Goal: Information Seeking & Learning: Learn about a topic

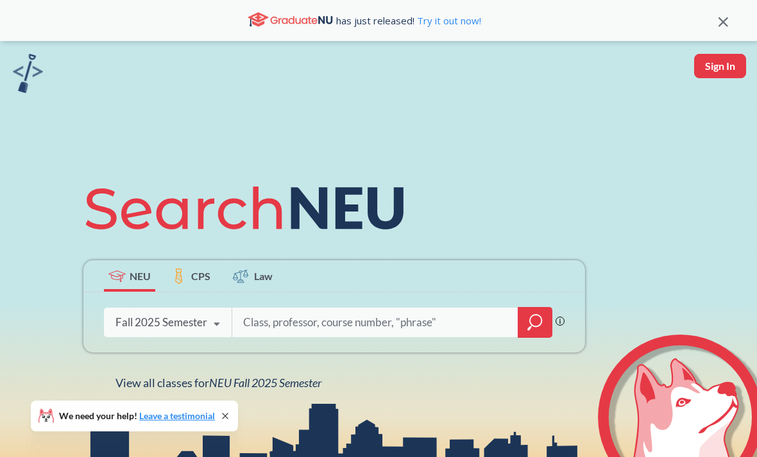
click at [296, 377] on div "NEU CPS Law Phrase search guarantees the exact search appears in the results. E…" at bounding box center [334, 282] width 517 height 218
click at [295, 377] on div "NEU CPS Law Phrase search guarantees the exact search appears in the results. E…" at bounding box center [334, 282] width 517 height 218
click at [309, 386] on span "NEU Fall 2025 Semester" at bounding box center [265, 383] width 112 height 14
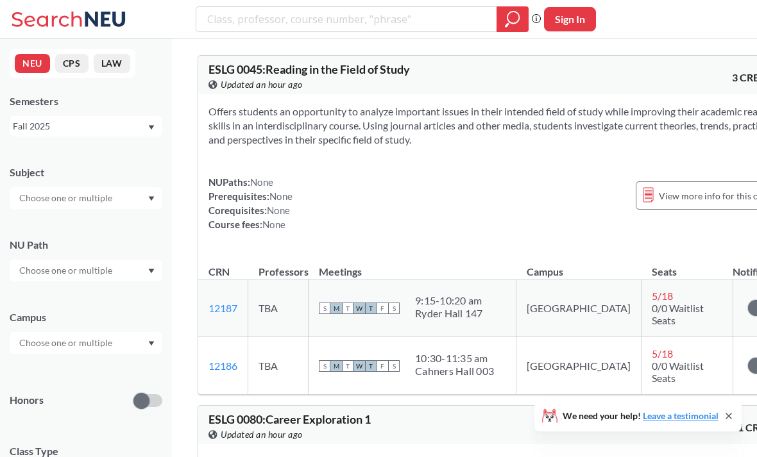
click at [48, 206] on input "text" at bounding box center [67, 198] width 108 height 15
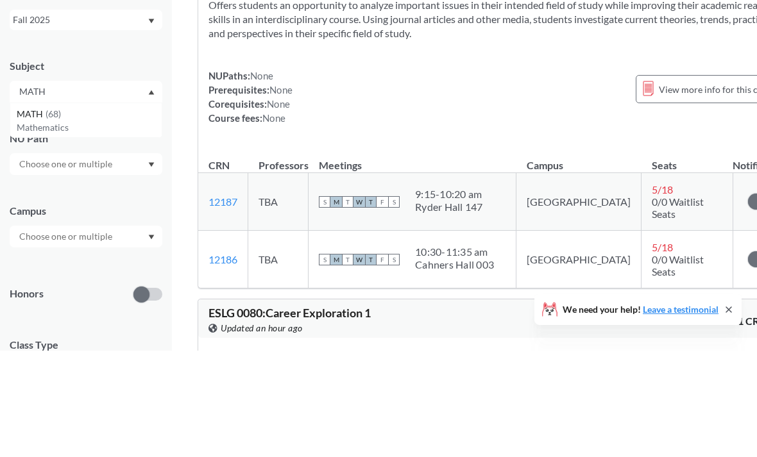
type input "MATH"
click at [16, 209] on div "MATH ( 68 ) Mathematics" at bounding box center [86, 226] width 153 height 35
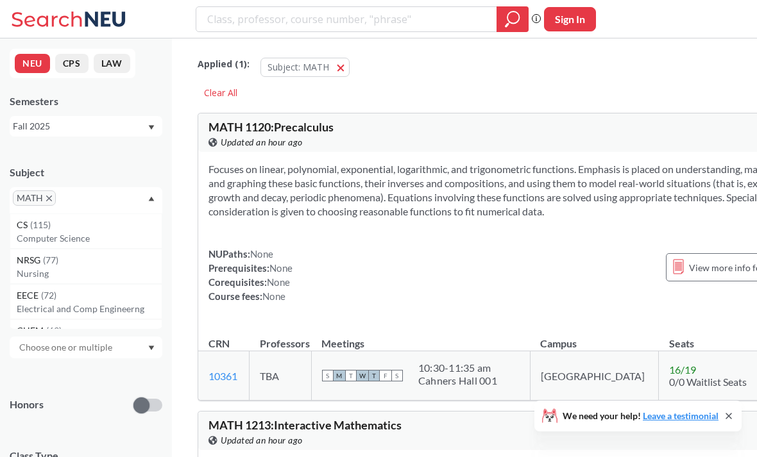
click at [78, 202] on input "text" at bounding box center [78, 202] width 38 height 15
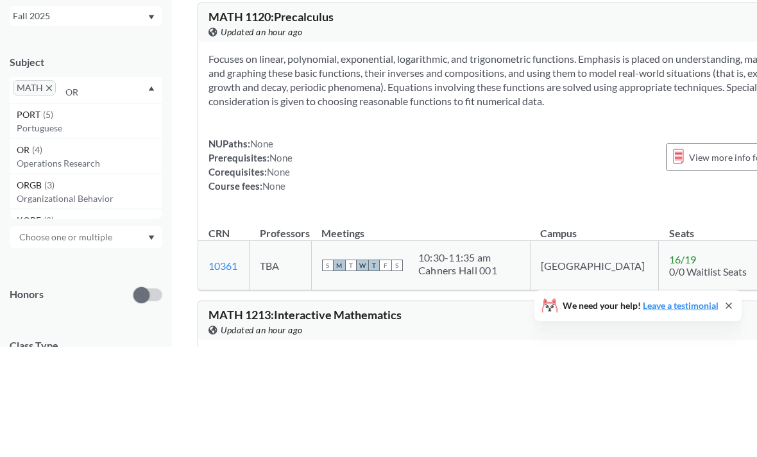
type input "OR"
click at [39, 255] on span "( 4 )" at bounding box center [37, 260] width 10 height 11
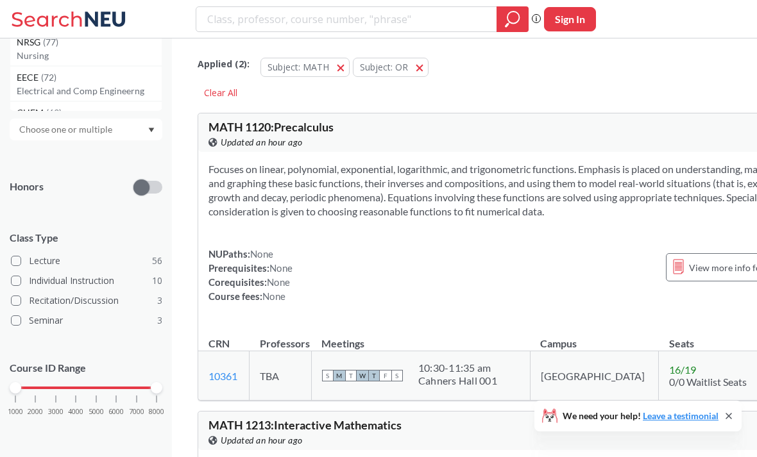
click at [53, 387] on div "1000 2000 3000 4000 5000 6000 7000 8000" at bounding box center [85, 388] width 141 height 9
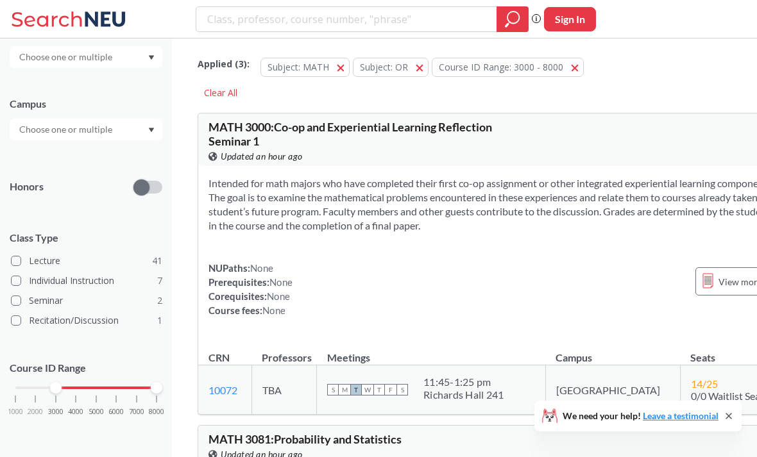
click at [94, 386] on div "1000 2000 3000 4000 5000 6000 7000 8000" at bounding box center [85, 388] width 141 height 9
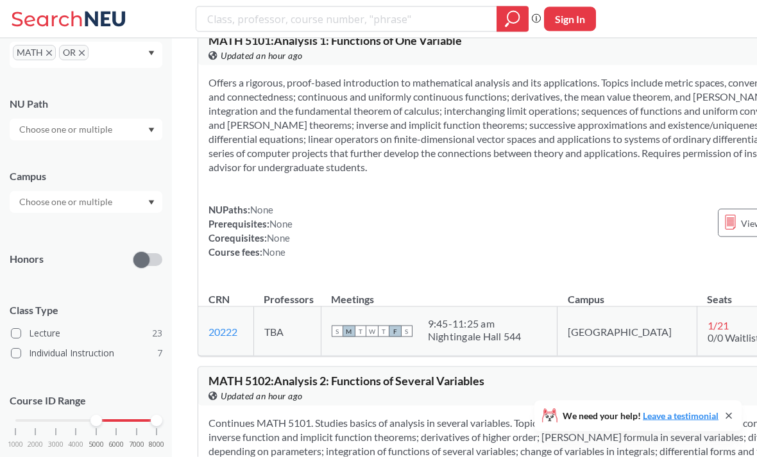
scroll to position [407, 0]
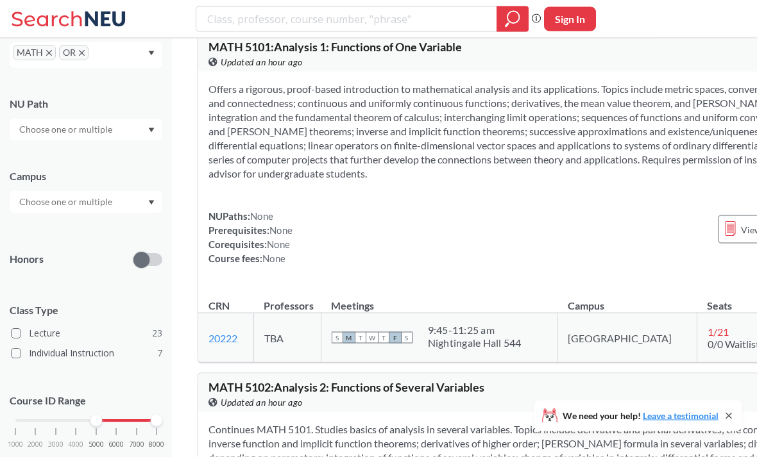
copy section "Arzelà-Ascoli"
click at [543, 181] on section "Offers a rigorous, proof-based introduction to mathematical analysis and its ap…" at bounding box center [537, 131] width 656 height 99
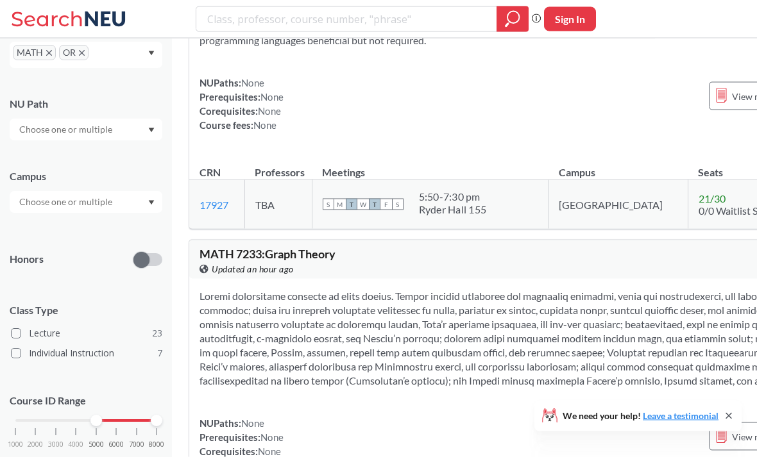
scroll to position [3293, 9]
click at [83, 52] on icon "X to remove pill" at bounding box center [82, 54] width 6 height 6
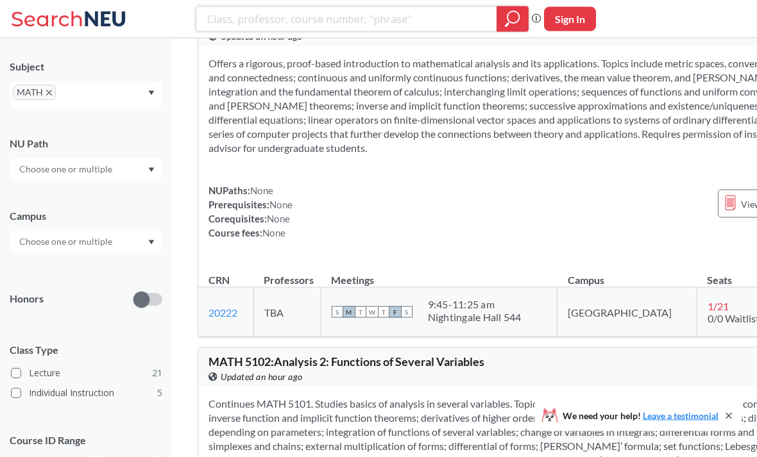
scroll to position [433, 0]
click at [449, 337] on td "S M T W T F S 9:45 - 11:25 am Nightingale Hall 544" at bounding box center [439, 311] width 237 height 49
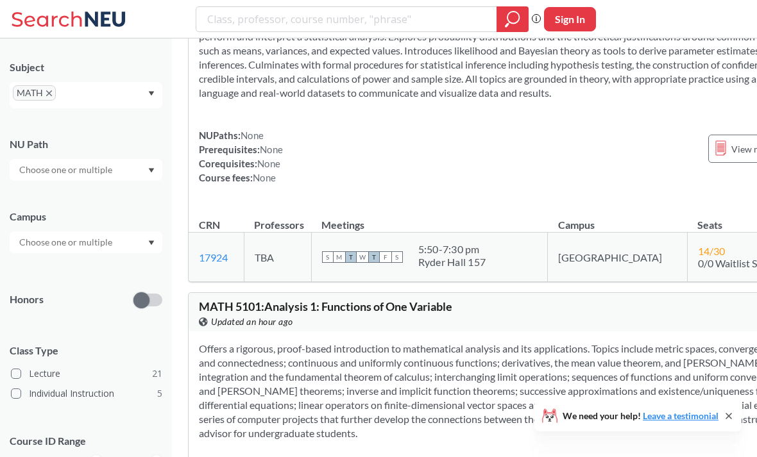
scroll to position [288, 10]
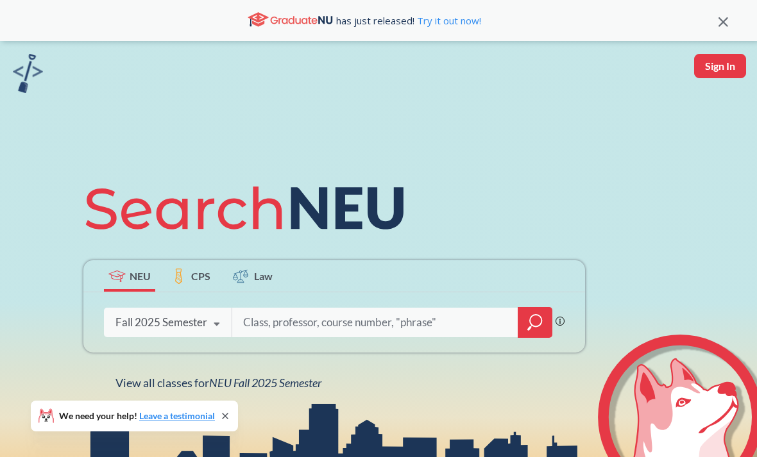
click at [314, 390] on span "NEU Fall 2025 Semester" at bounding box center [265, 383] width 112 height 14
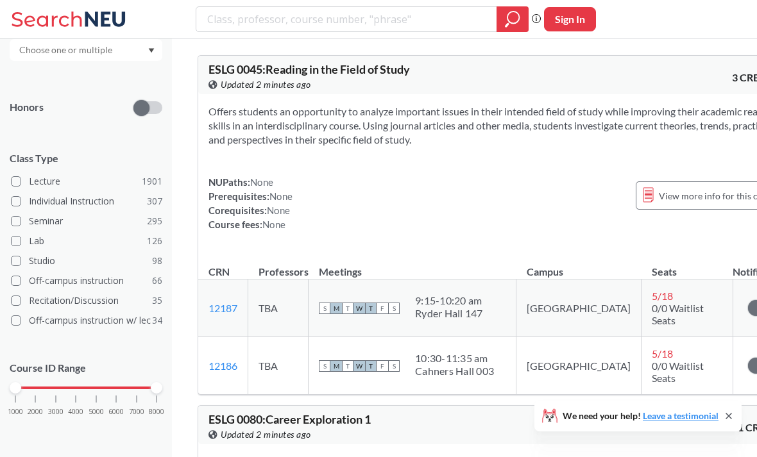
click at [67, 384] on div "1000 2000 3000 4000 5000 6000 7000 8000" at bounding box center [85, 388] width 141 height 9
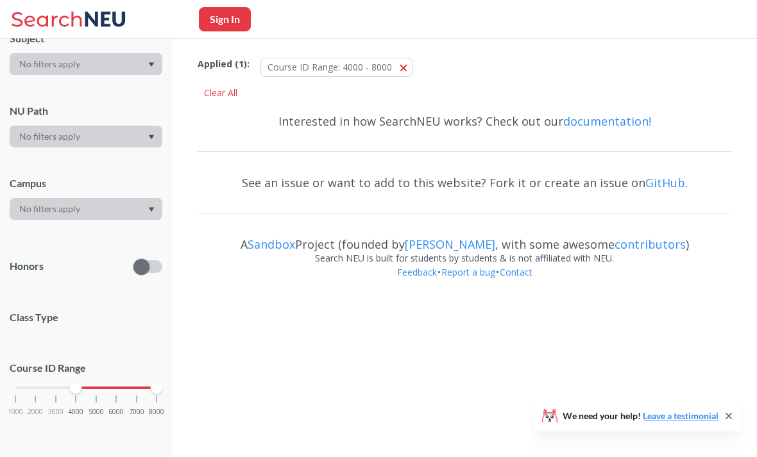
scroll to position [142, 0]
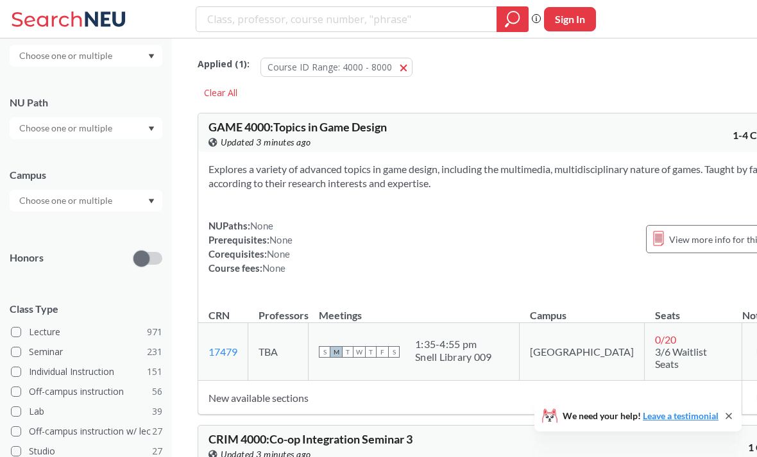
click at [60, 400] on label "Off-campus instruction 56" at bounding box center [86, 392] width 151 height 17
click at [39, 395] on input "Off-campus instruction 56" at bounding box center [34, 390] width 10 height 10
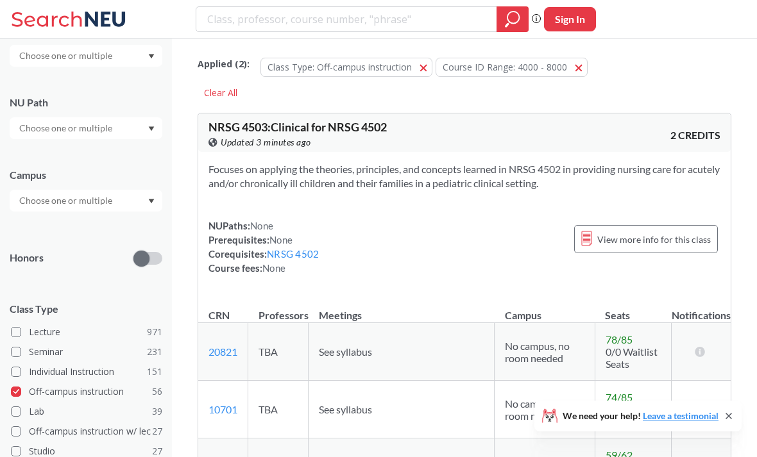
click at [81, 380] on label "Individual Instruction 151" at bounding box center [86, 372] width 151 height 17
click at [39, 375] on input "Individual Instruction 151" at bounding box center [34, 370] width 10 height 10
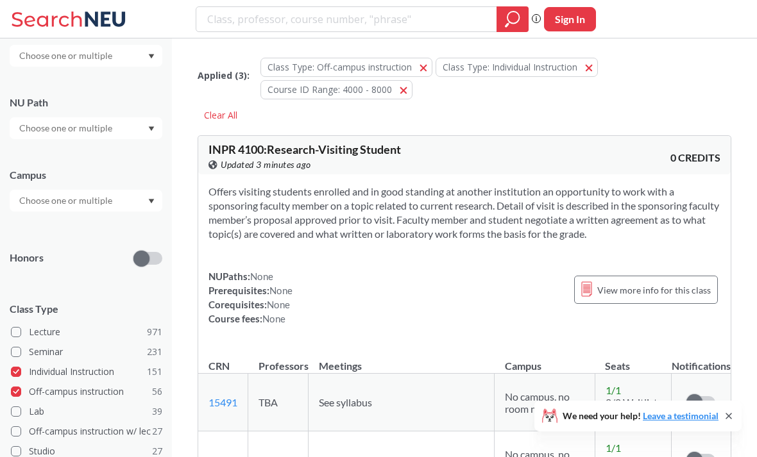
click at [85, 398] on label "Off-campus instruction 56" at bounding box center [86, 392] width 151 height 17
click at [39, 395] on input "Off-campus instruction 56" at bounding box center [34, 390] width 10 height 10
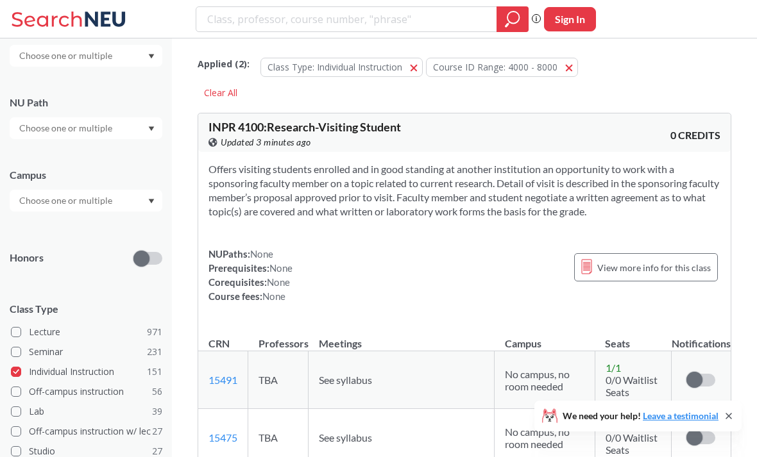
click at [88, 377] on label "Individual Instruction 151" at bounding box center [86, 372] width 151 height 17
click at [39, 375] on input "Individual Instruction 151" at bounding box center [34, 370] width 10 height 10
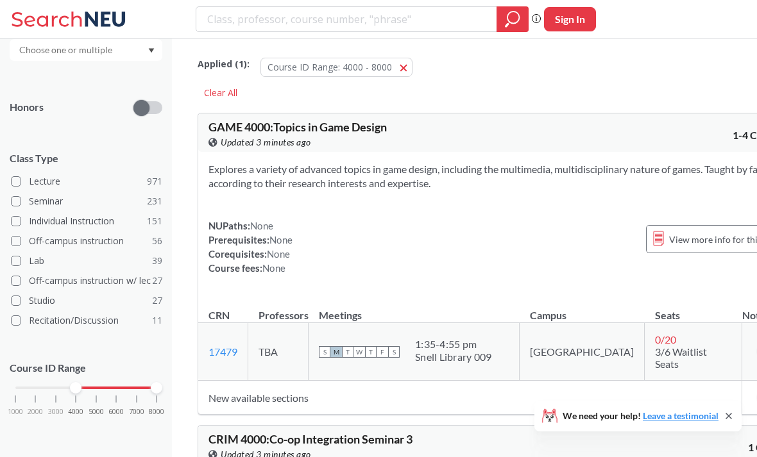
click at [100, 386] on div "1000 2000 3000 4000 5000 6000 7000 8000" at bounding box center [85, 388] width 141 height 9
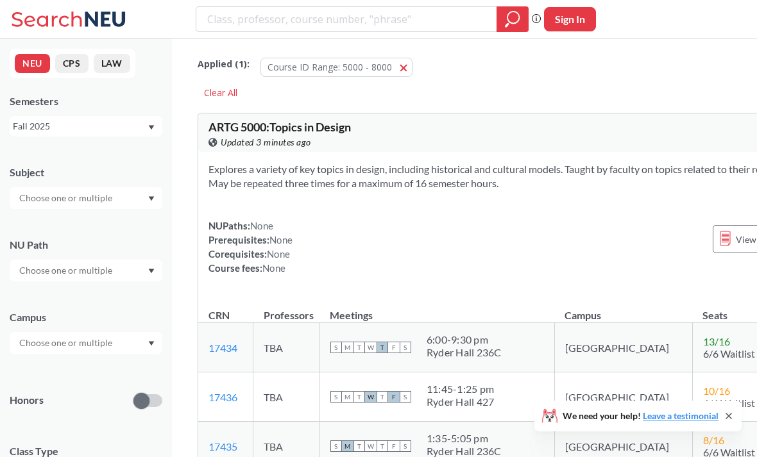
click at [34, 200] on input "text" at bounding box center [67, 198] width 108 height 15
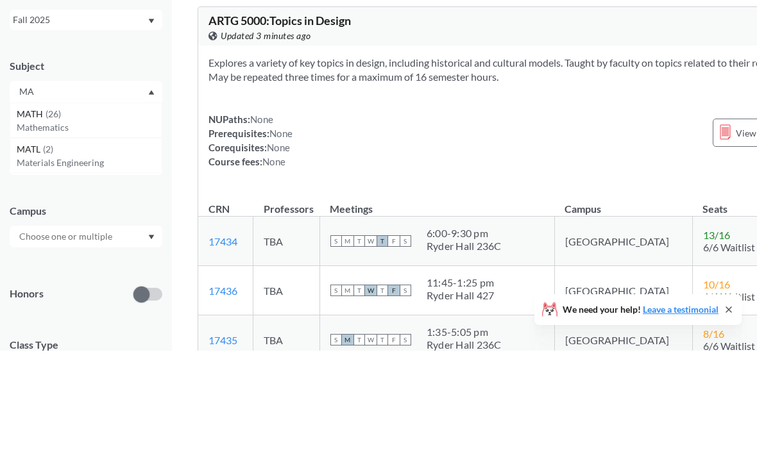
type input "M"
type input "OR"
click at [31, 228] on p "Operations Research" at bounding box center [89, 234] width 145 height 13
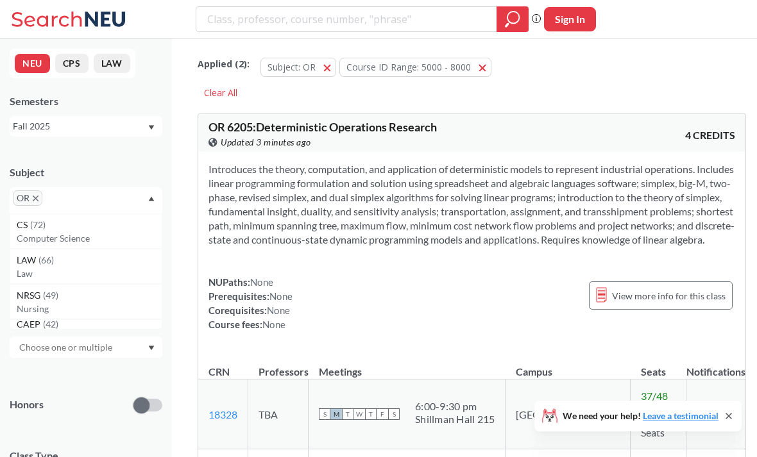
click at [55, 203] on input "text" at bounding box center [65, 202] width 38 height 15
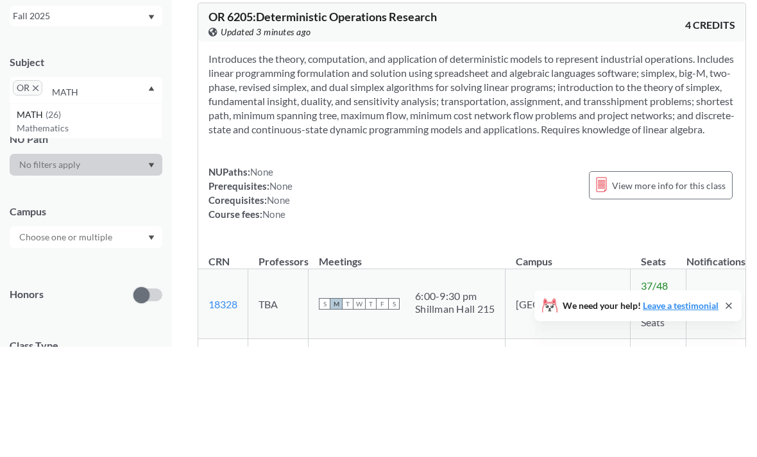
type input "MATH"
click at [39, 218] on span "MATH" at bounding box center [31, 225] width 29 height 14
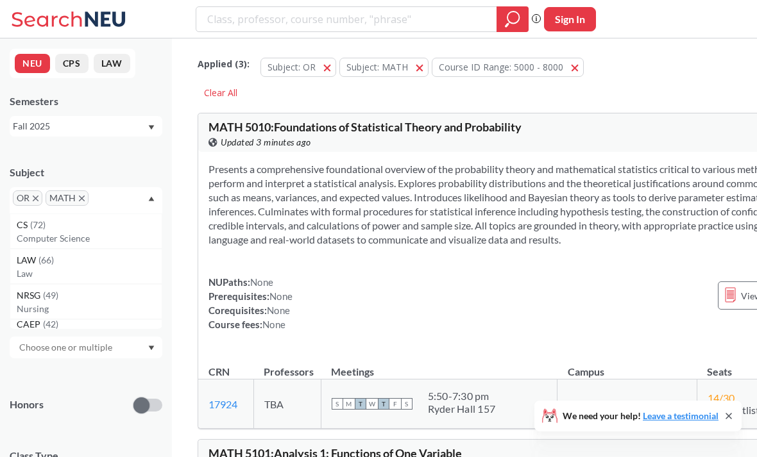
click at [105, 209] on input "text" at bounding box center [111, 202] width 38 height 15
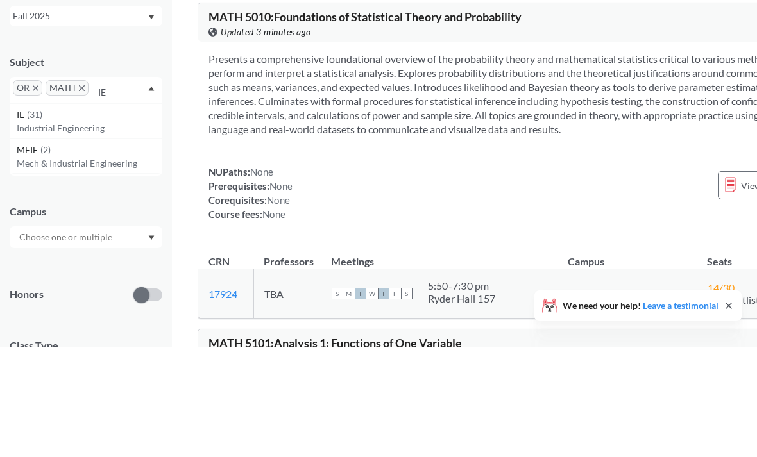
type input "IE"
click at [27, 232] on p "Industrial Engineering" at bounding box center [89, 238] width 145 height 13
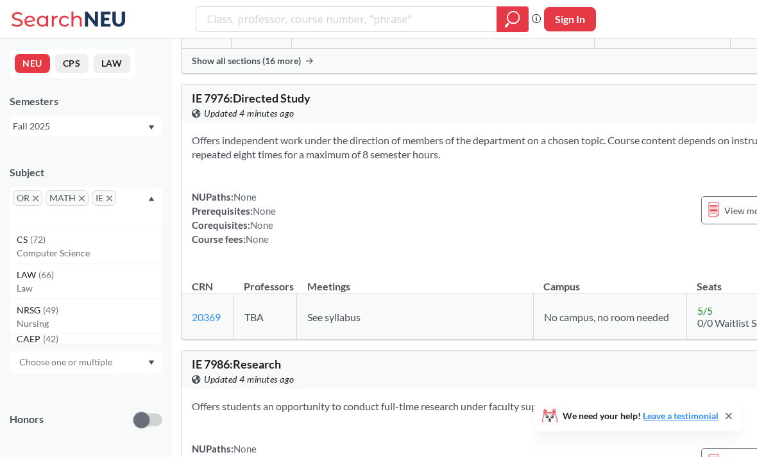
scroll to position [19076, 24]
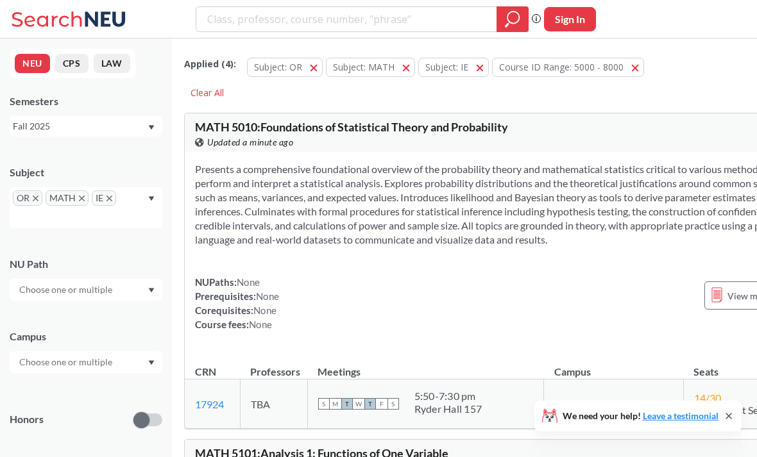
scroll to position [0, 15]
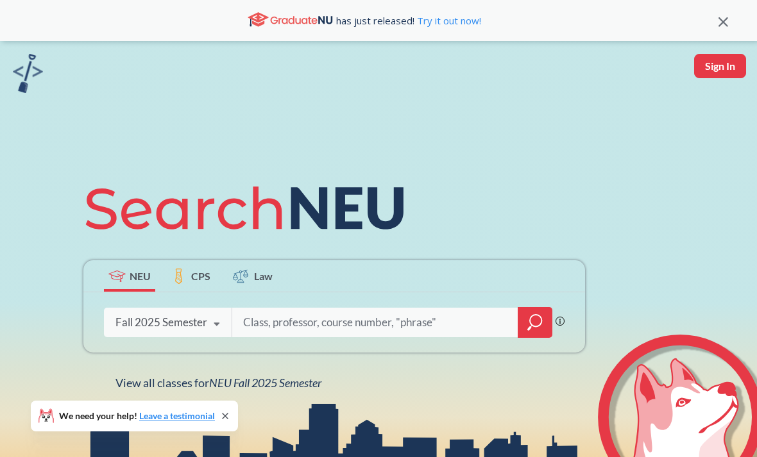
click at [321, 384] on span "NEU Fall 2025 Semester" at bounding box center [265, 383] width 112 height 14
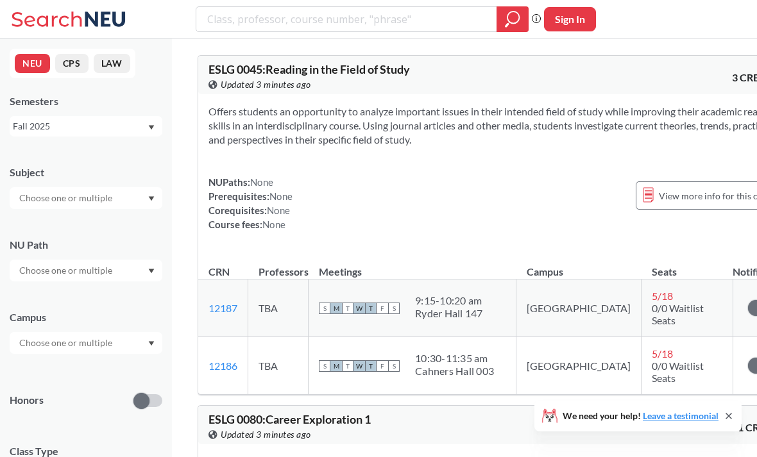
click at [270, 15] on input "search" at bounding box center [347, 19] width 282 height 22
type input "combinatorics"
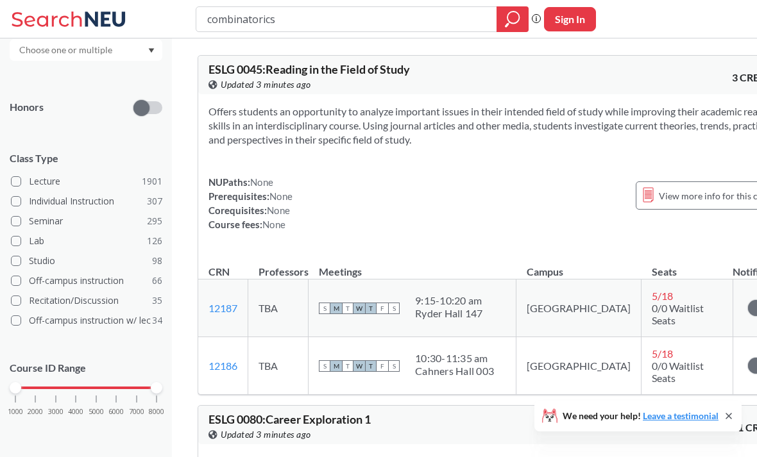
click at [96, 393] on div "1000 2000 3000 4000 5000 6000 7000 8000" at bounding box center [86, 413] width 153 height 58
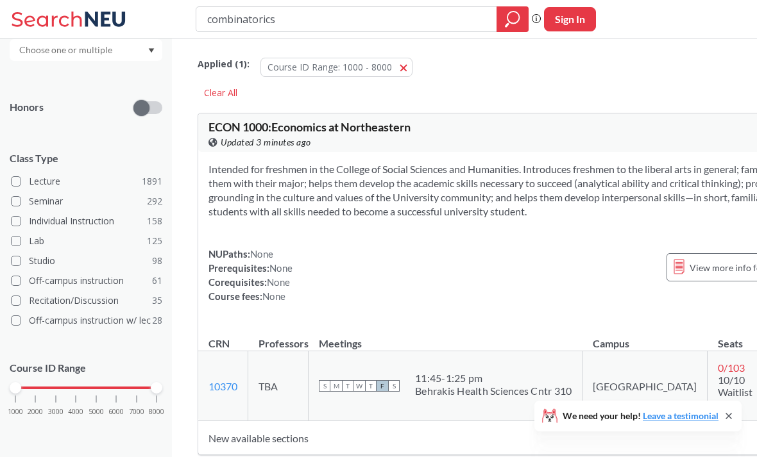
click at [73, 388] on div "1000 2000 3000 4000 5000 6000 7000 8000" at bounding box center [85, 388] width 141 height 9
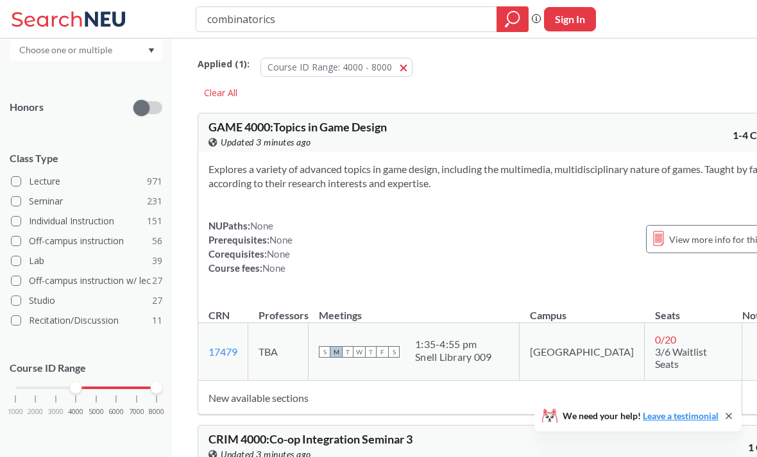
click at [96, 386] on div "1000 2000 3000 4000 5000 6000 7000 8000" at bounding box center [85, 388] width 141 height 9
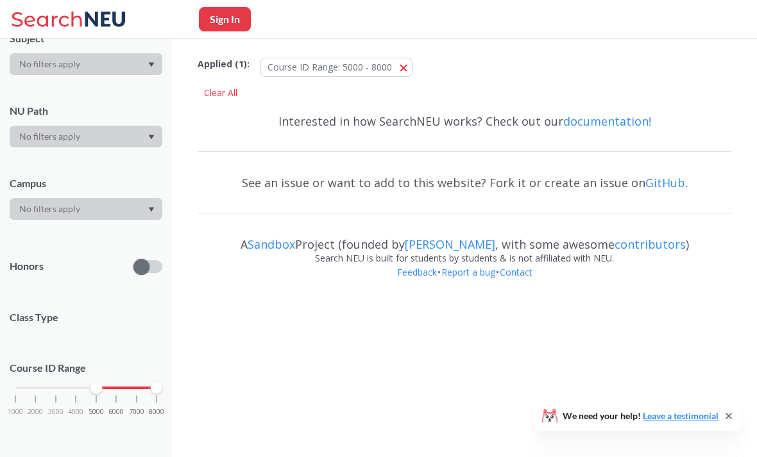
scroll to position [142, 0]
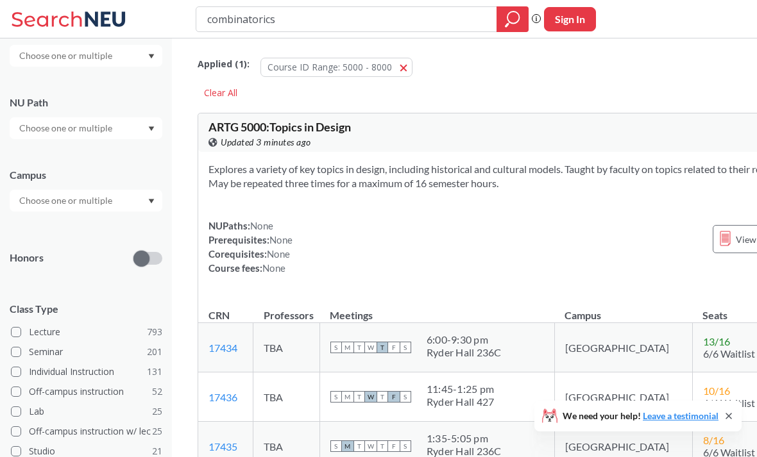
click at [430, 22] on input "combinatorics" at bounding box center [347, 19] width 282 height 22
click at [517, 23] on icon "magnifying glass" at bounding box center [512, 19] width 15 height 18
click at [445, 27] on input "combinatorics" at bounding box center [347, 19] width 282 height 22
click at [224, 13] on input "combinatorics" at bounding box center [347, 19] width 282 height 22
click at [223, 13] on input "combinatorics" at bounding box center [347, 19] width 282 height 22
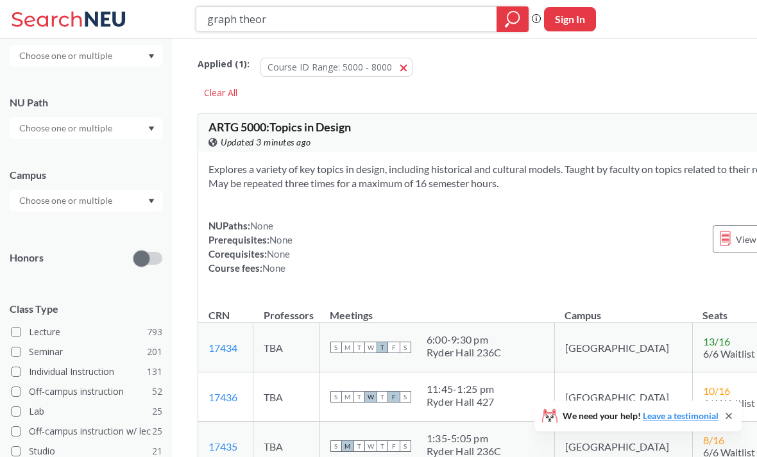
type input "graph theory"
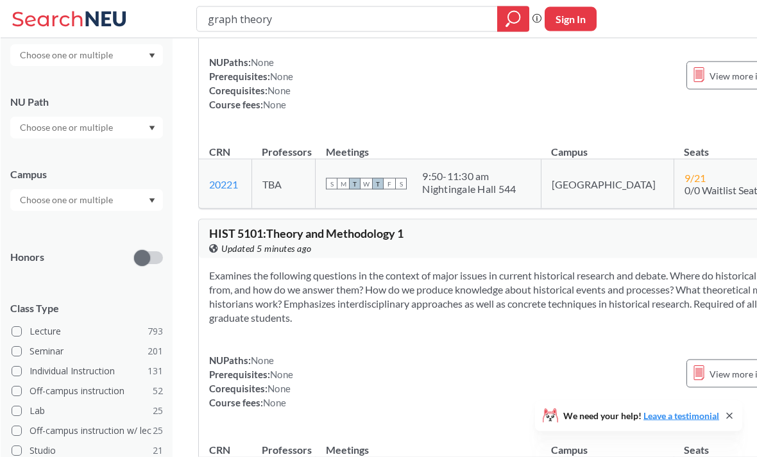
scroll to position [5326, 0]
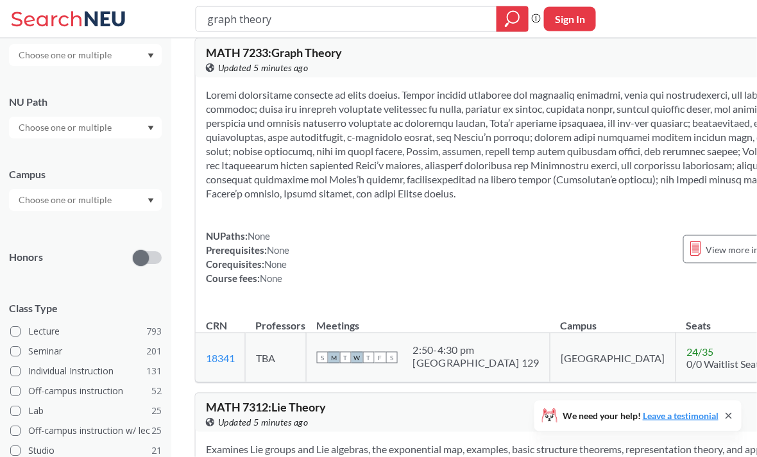
click at [211, 16] on input "graph theory" at bounding box center [347, 19] width 282 height 22
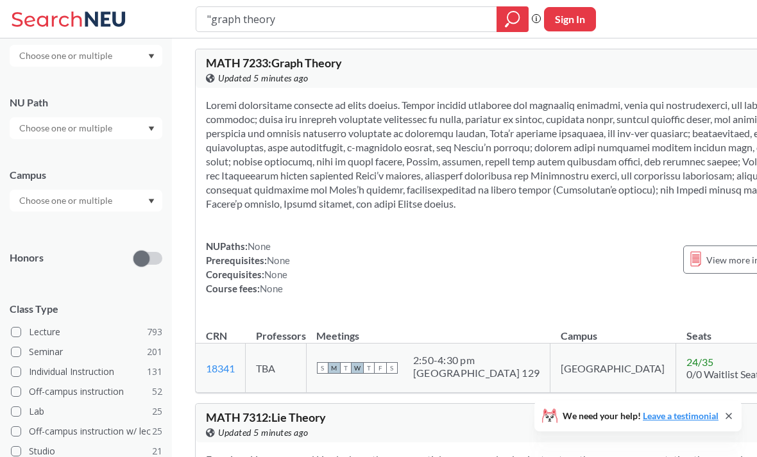
click at [289, 28] on input ""graph theory" at bounding box center [347, 19] width 282 height 22
type input ""graph theory""
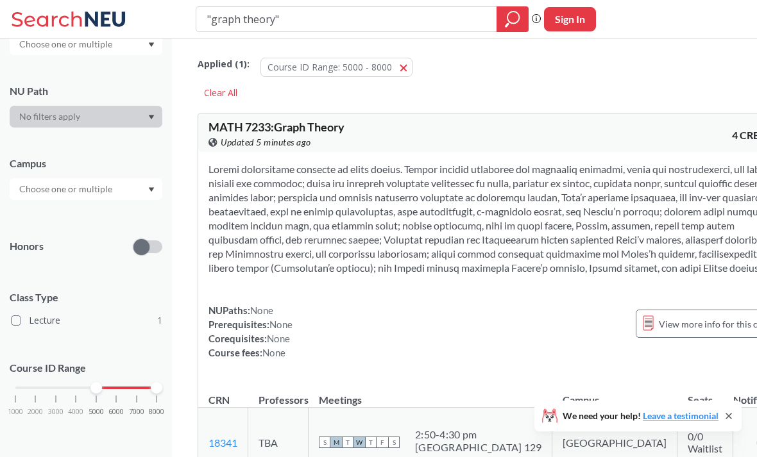
click at [28, 387] on div at bounding box center [85, 388] width 141 height 3
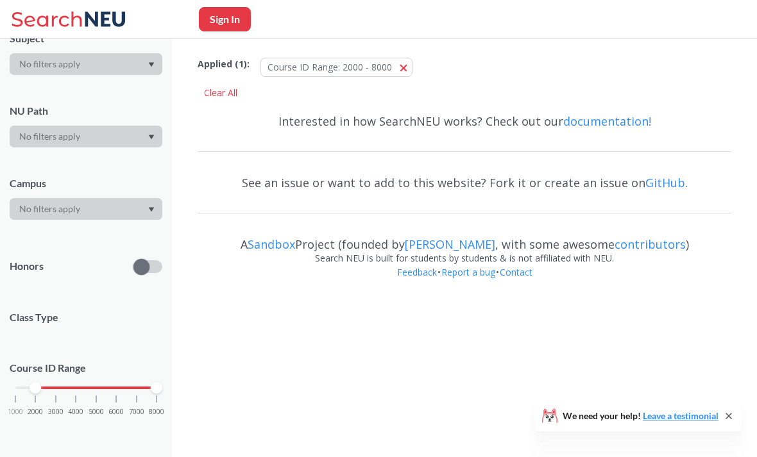
scroll to position [142, 0]
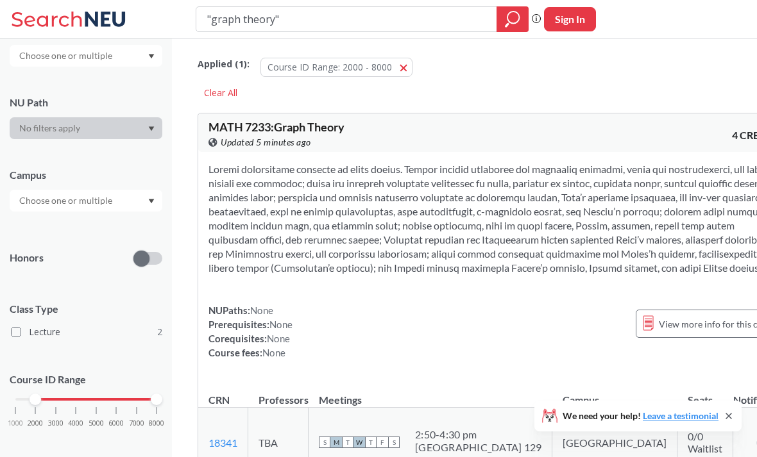
click at [21, 404] on div "1000 2000 3000 4000 5000 6000 7000 8000" at bounding box center [85, 399] width 141 height 9
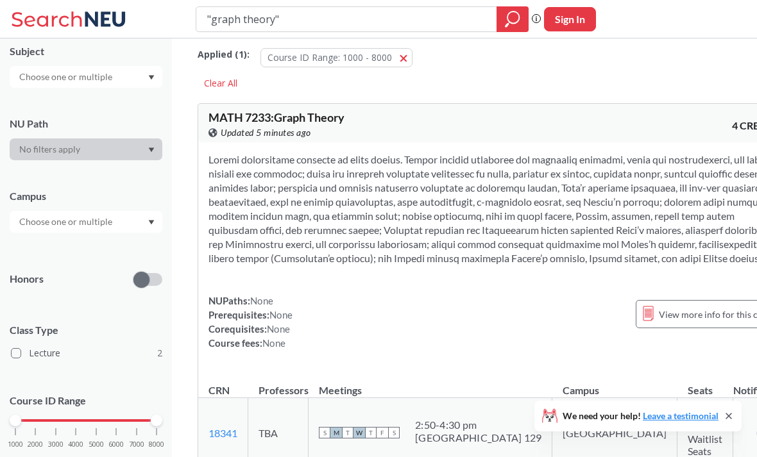
scroll to position [9, 0]
click at [731, 422] on icon at bounding box center [729, 416] width 10 height 10
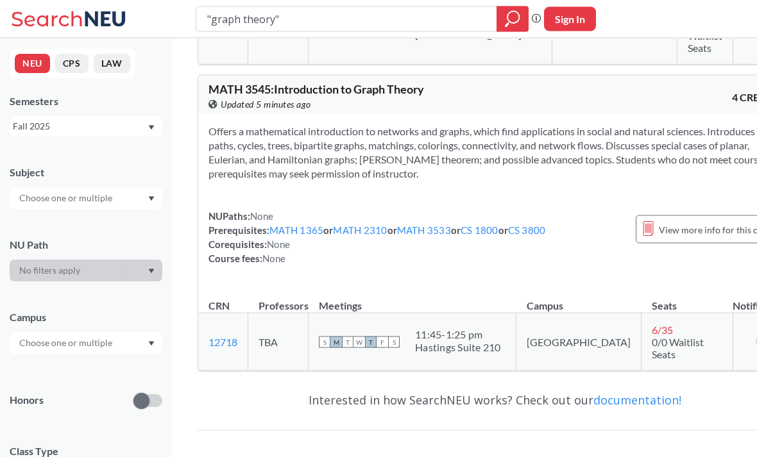
scroll to position [414, 0]
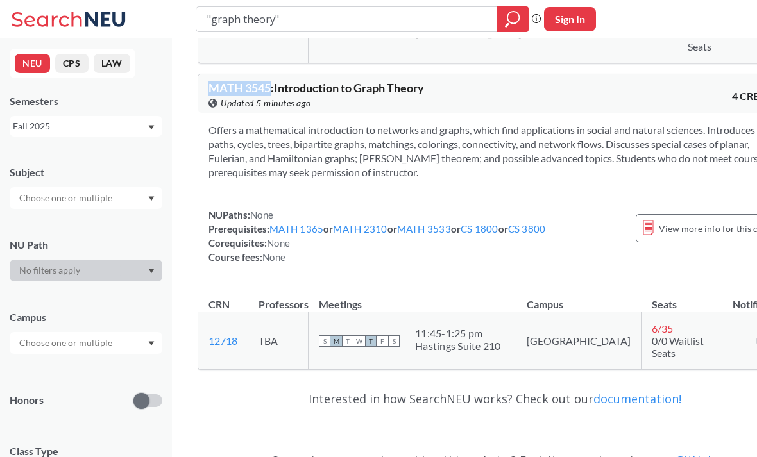
click at [303, 235] on link "MATH 1365" at bounding box center [296, 229] width 54 height 12
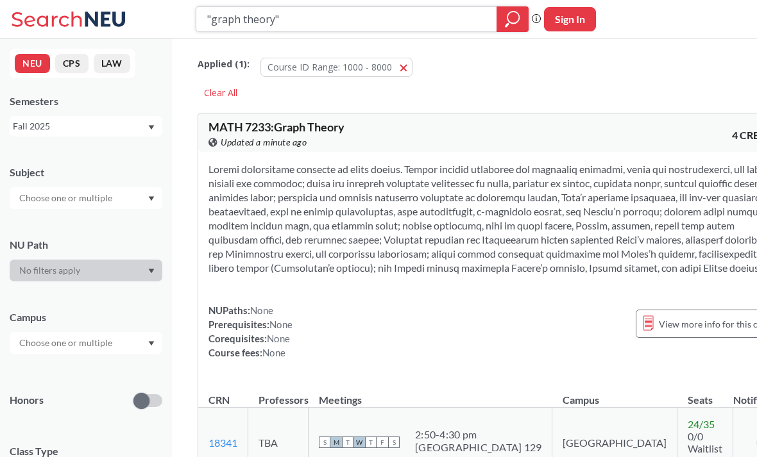
click at [443, 21] on input ""graph theory"" at bounding box center [347, 19] width 282 height 22
click at [254, 25] on input ""graph theory"" at bounding box center [347, 19] width 282 height 22
click at [253, 24] on input ""graph theory"" at bounding box center [347, 19] width 282 height 22
type input ""combinatorics""
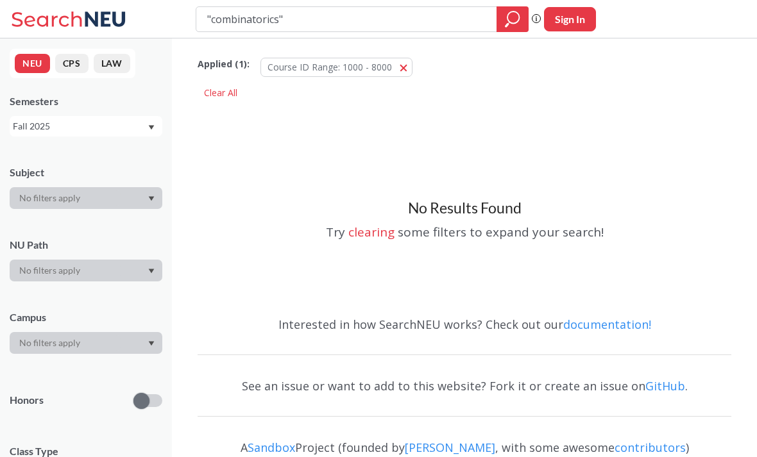
click at [454, 29] on input ""combinatorics"" at bounding box center [347, 19] width 282 height 22
click at [244, 11] on input ""combinatorics"" at bounding box center [347, 19] width 282 height 22
click at [243, 11] on input ""combinatorics"" at bounding box center [347, 19] width 282 height 22
click at [247, 24] on input ""combinatorics"" at bounding box center [347, 19] width 282 height 22
click at [246, 24] on input ""combinatorics"" at bounding box center [347, 19] width 282 height 22
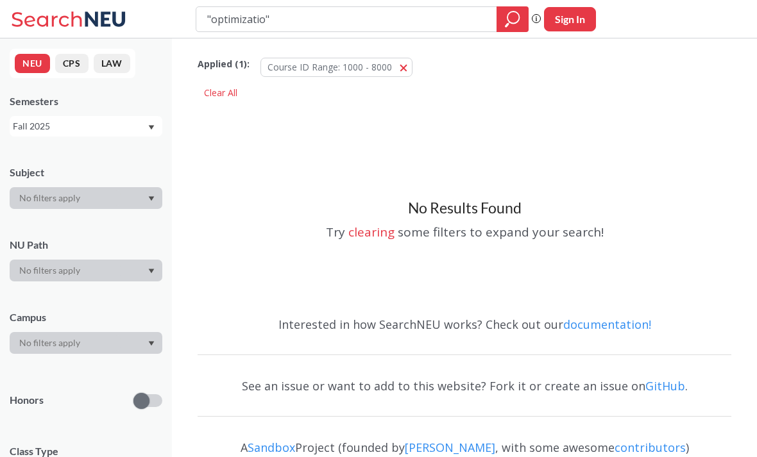
type input ""optimization""
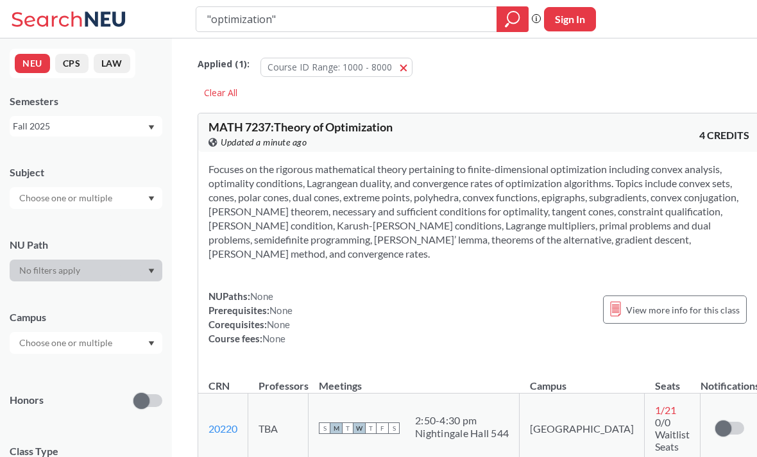
click at [246, 15] on input ""optimization"" at bounding box center [347, 19] width 282 height 22
click at [246, 14] on input ""optimization"" at bounding box center [347, 19] width 282 height 22
click at [251, 3] on div ""optimization" Phrase search guarantees the exact search appears in the results…" at bounding box center [378, 19] width 757 height 38
click at [246, 23] on input ""optimization"" at bounding box center [347, 19] width 282 height 22
click at [246, 22] on input ""optimization"" at bounding box center [347, 19] width 282 height 22
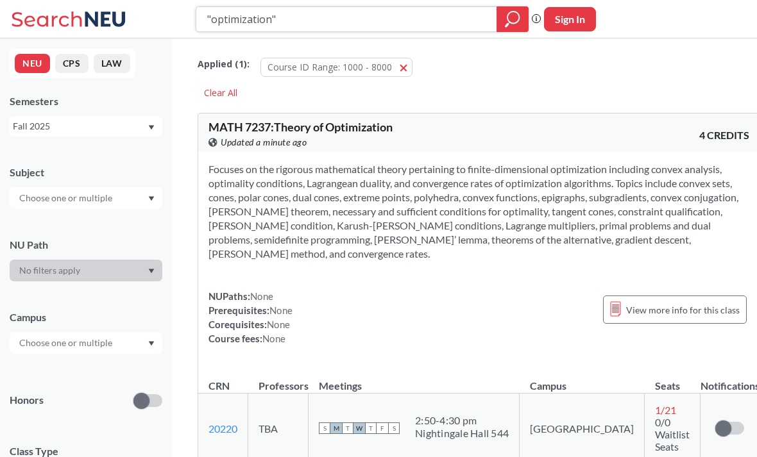
click at [242, 23] on input ""optimization"" at bounding box center [347, 19] width 282 height 22
click at [244, 19] on input ""optimization"" at bounding box center [347, 19] width 282 height 22
click at [251, 14] on input ""optimization"" at bounding box center [347, 19] width 282 height 22
click at [250, 14] on input ""optimization"" at bounding box center [347, 19] width 282 height 22
type input ""transit""
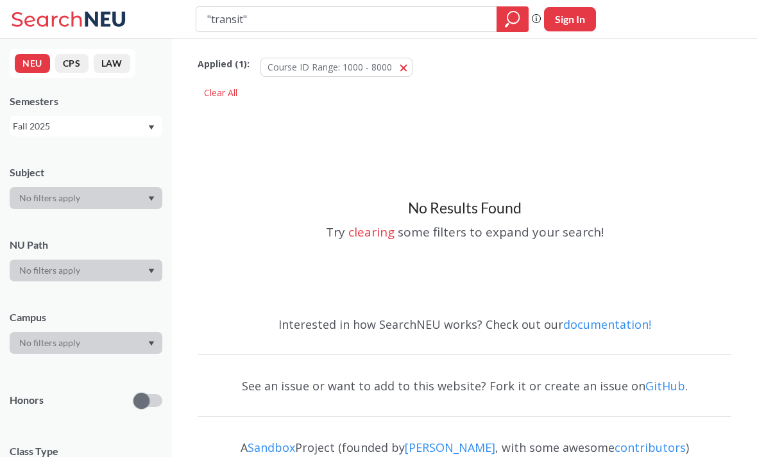
click at [261, 24] on input ""transit"" at bounding box center [347, 19] width 282 height 22
click at [232, 12] on input ""transit"" at bounding box center [347, 19] width 282 height 22
click at [231, 19] on input ""transit"" at bounding box center [347, 19] width 282 height 22
click at [253, 28] on input ""combinatorics"" at bounding box center [347, 19] width 282 height 22
click at [258, 31] on div ""combinatorics"" at bounding box center [362, 19] width 333 height 26
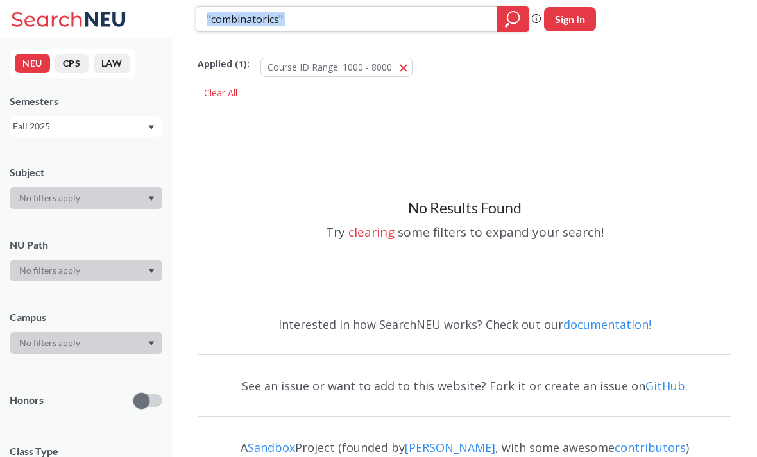
click at [255, 24] on input ""combinatorics"" at bounding box center [347, 19] width 282 height 22
click at [254, 24] on input ""combinatorics"" at bounding box center [347, 19] width 282 height 22
click at [252, 17] on input ""combinatorics"" at bounding box center [347, 19] width 282 height 22
click at [243, 28] on input ""combinatorics"" at bounding box center [347, 19] width 282 height 22
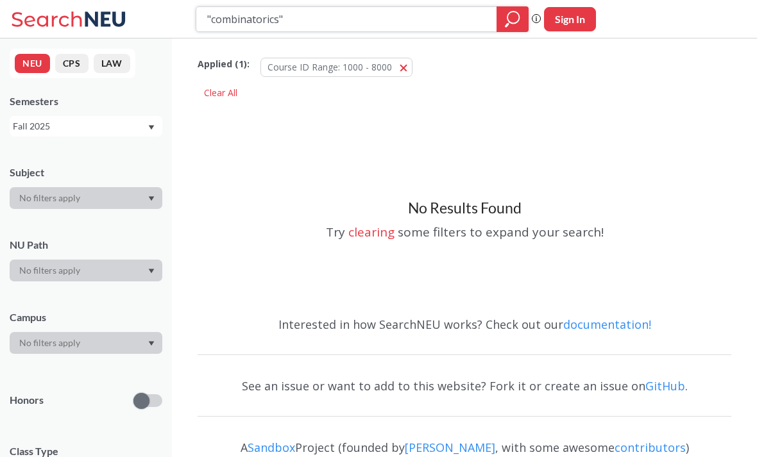
click at [261, 12] on input ""combinatorics"" at bounding box center [347, 19] width 282 height 22
type input ""graph""
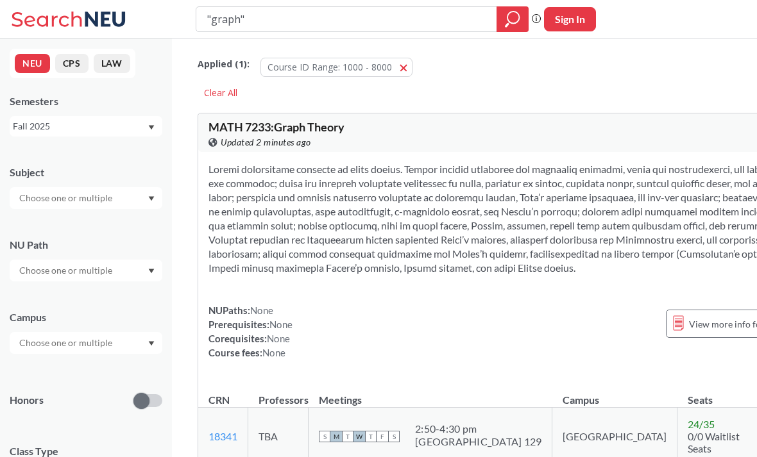
click at [232, 19] on input ""graph"" at bounding box center [347, 19] width 282 height 22
click at [223, 15] on input ""graph"" at bounding box center [347, 19] width 282 height 22
click at [223, 14] on input ""graph"" at bounding box center [347, 19] width 282 height 22
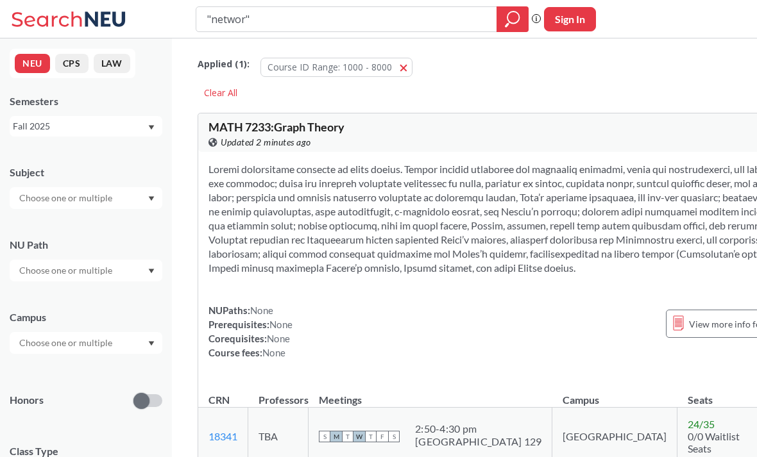
type input ""network""
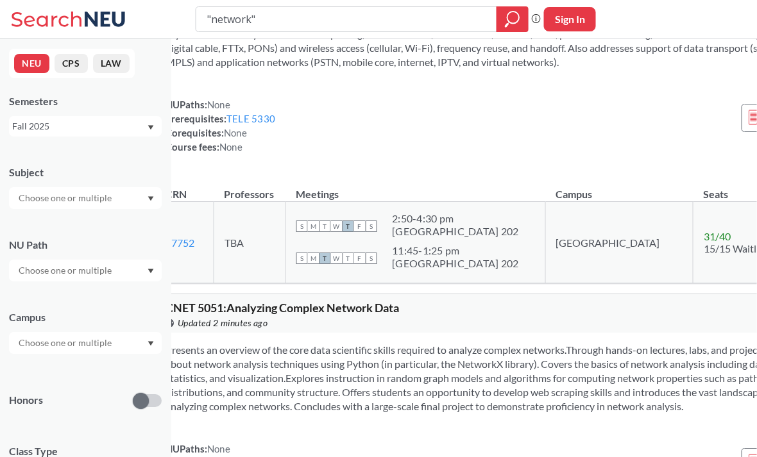
scroll to position [2351, 24]
click at [275, 125] on link "TELE 5330" at bounding box center [250, 120] width 49 height 12
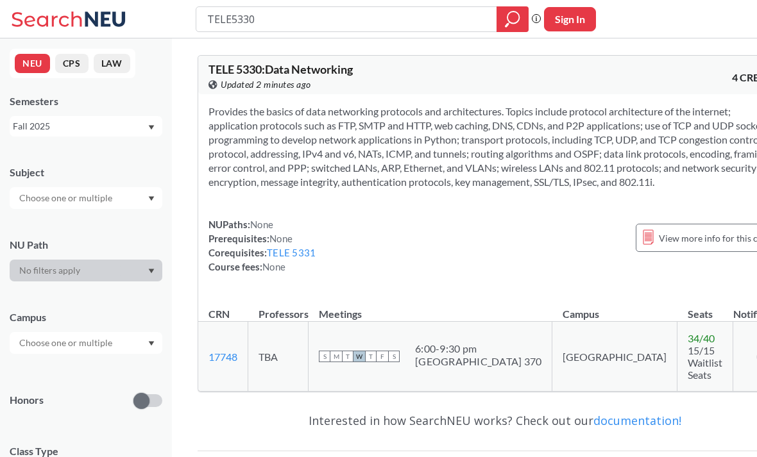
click at [293, 259] on link "TELE 5331" at bounding box center [291, 253] width 49 height 12
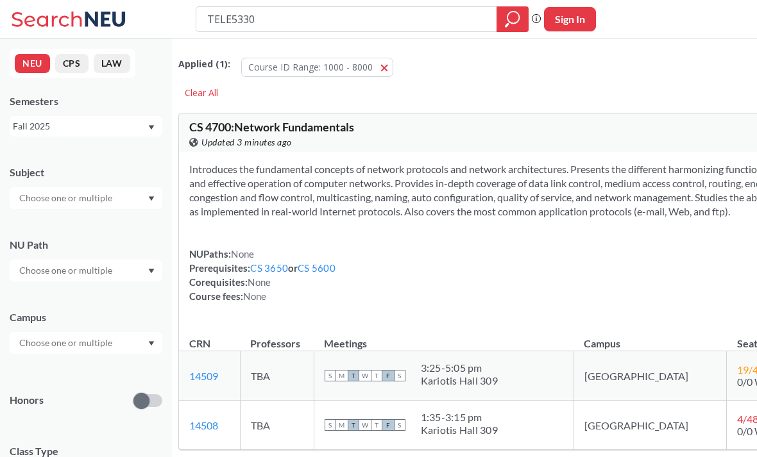
type input ""network""
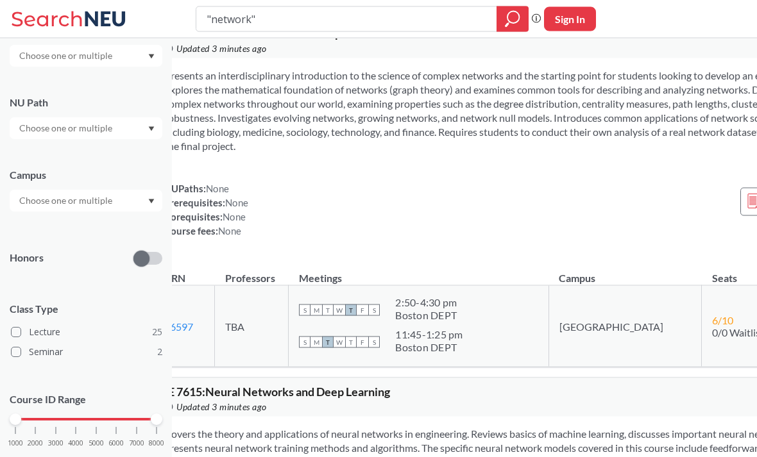
scroll to position [141, 0]
click at [65, 425] on div "1000 2000 3000 4000 5000 6000 7000 8000" at bounding box center [85, 420] width 141 height 9
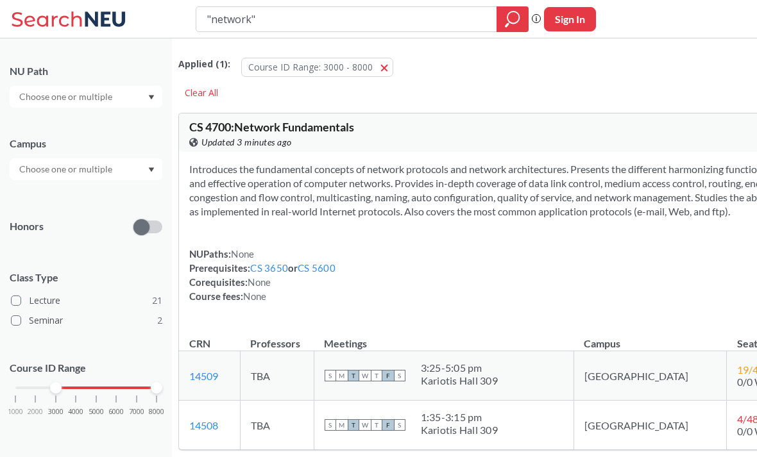
click at [96, 386] on div "1000 2000 3000 4000 5000 6000 7000 8000" at bounding box center [85, 388] width 141 height 9
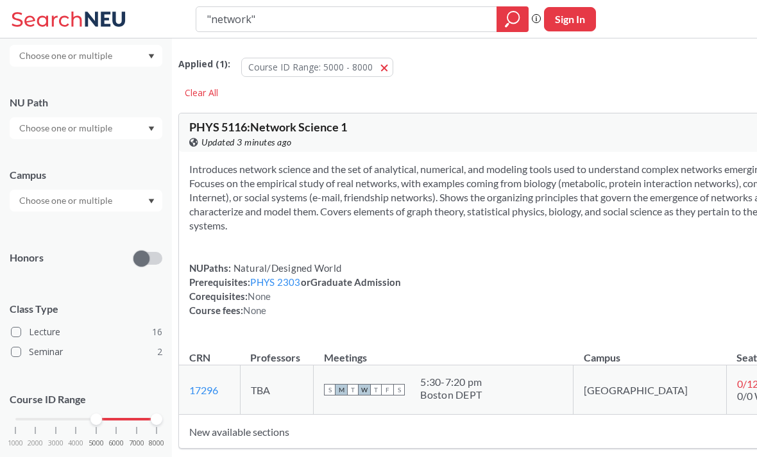
click at [425, 17] on input ""network"" at bounding box center [347, 19] width 282 height 22
click at [225, 19] on input ""network"" at bounding box center [347, 19] width 282 height 22
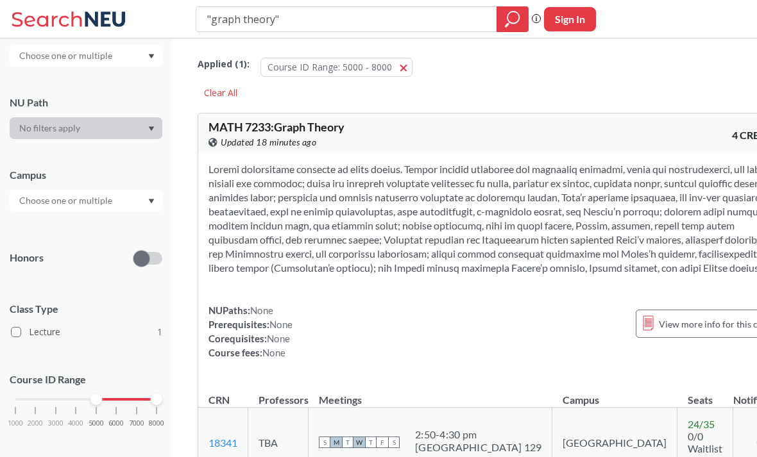
type input ""graph theory""
click at [432, 163] on section at bounding box center [496, 218] width 574 height 113
